Goal: Task Accomplishment & Management: Manage account settings

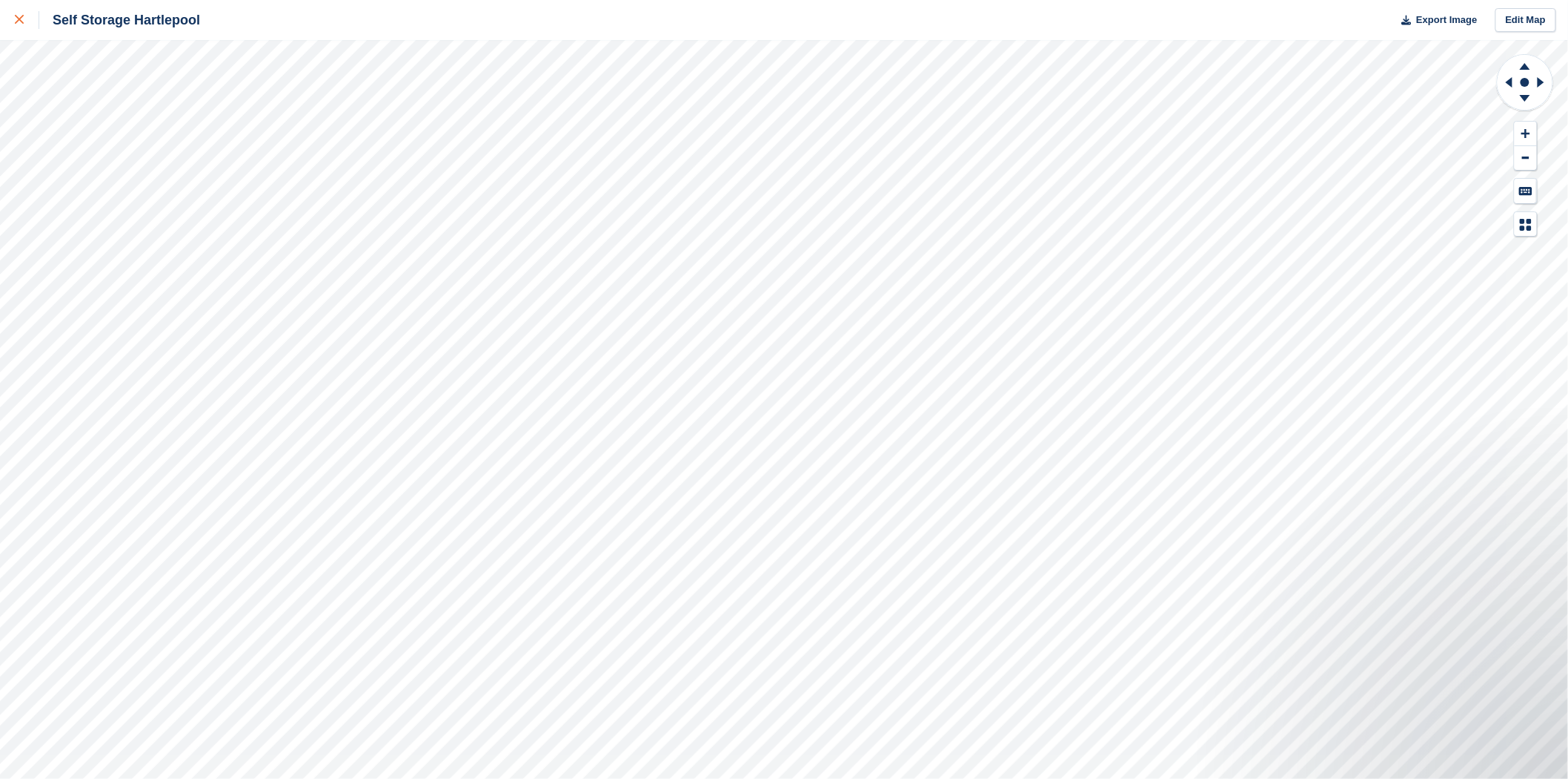
click at [10, 27] on link at bounding box center [19, 20] width 39 height 40
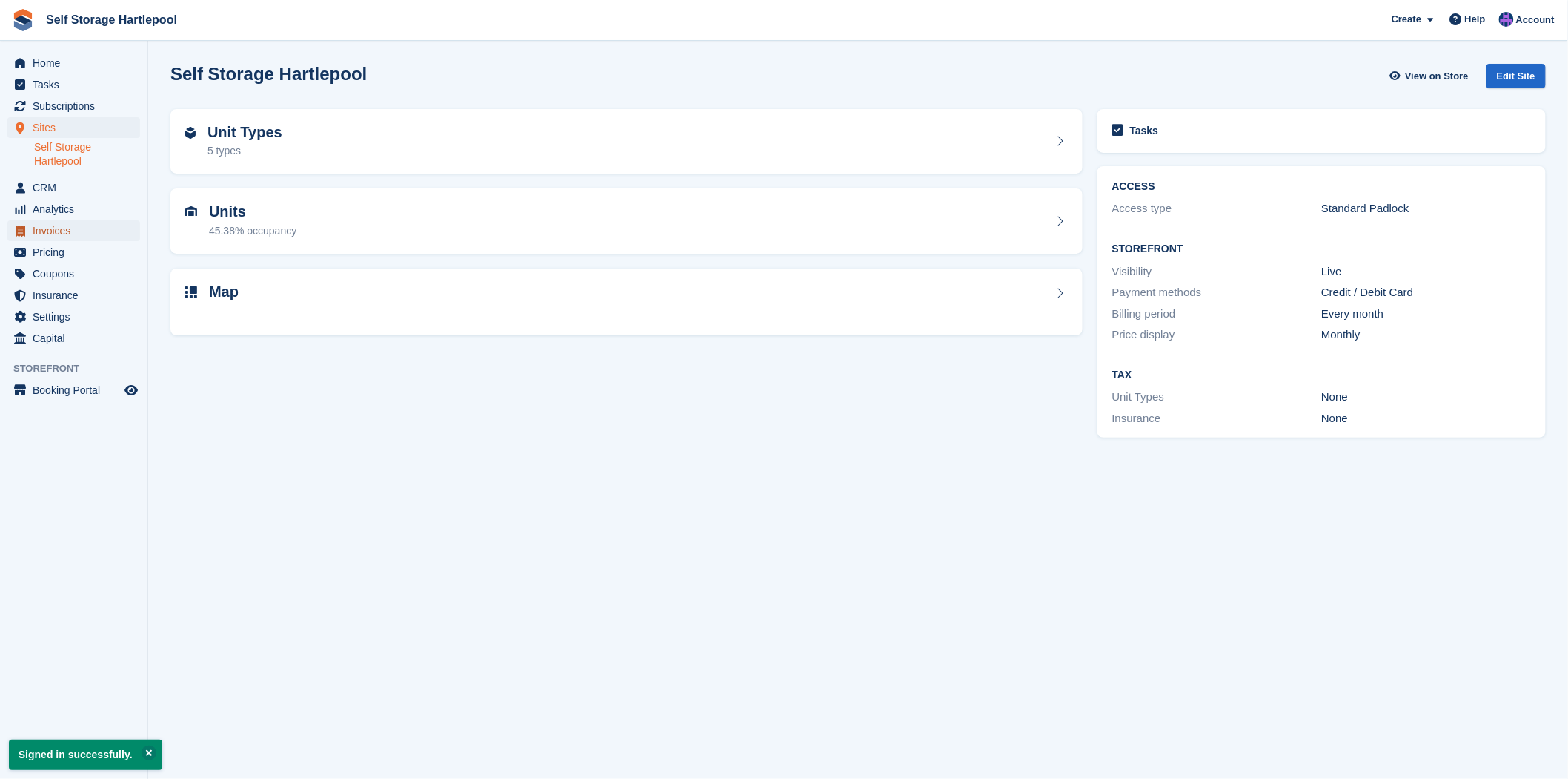
click at [60, 231] on span "Invoices" at bounding box center [77, 231] width 89 height 21
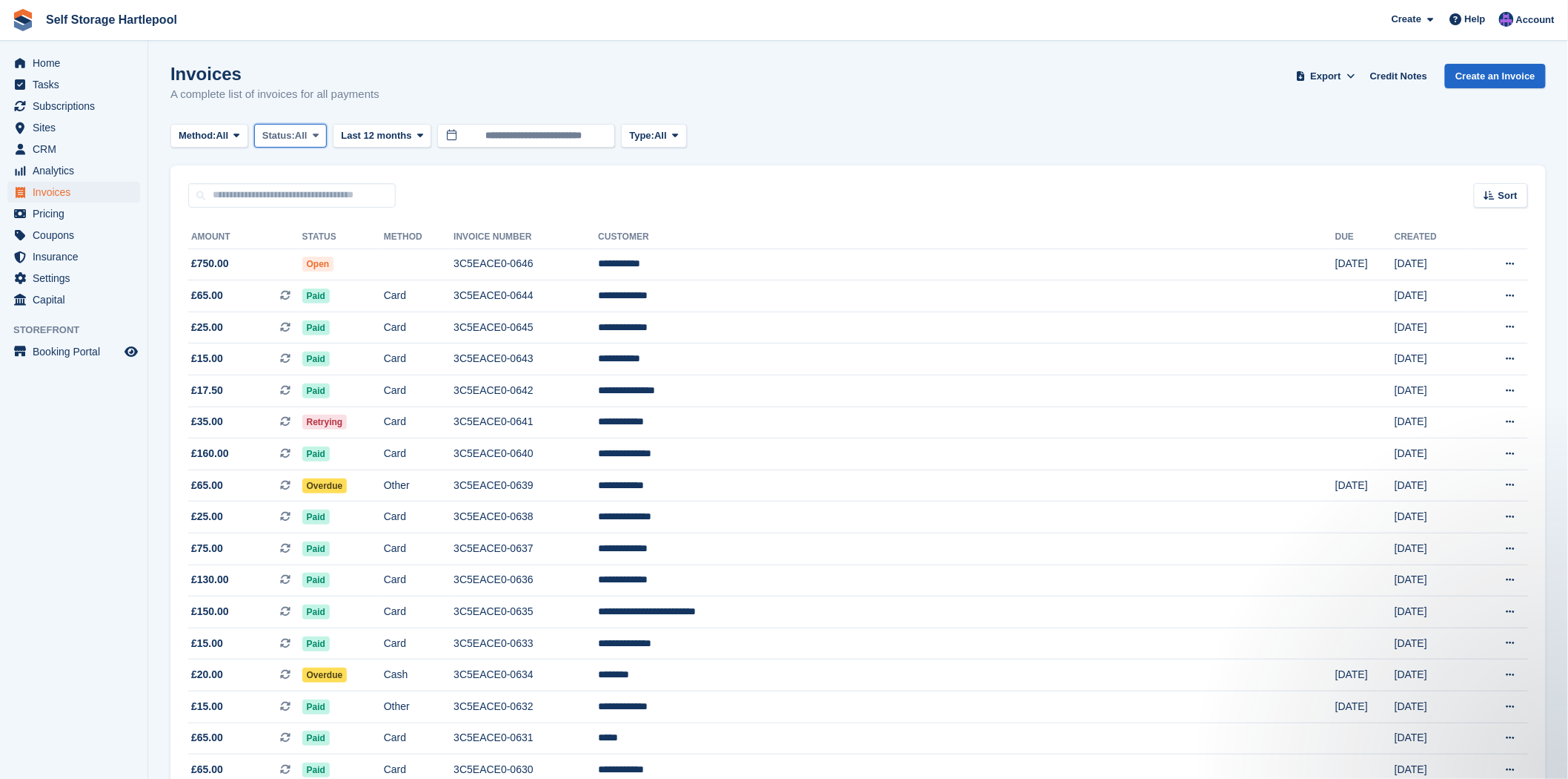
click at [295, 134] on span "Status:" at bounding box center [279, 135] width 33 height 14
click at [301, 253] on link "Open" at bounding box center [325, 250] width 129 height 27
